Goal: Transaction & Acquisition: Download file/media

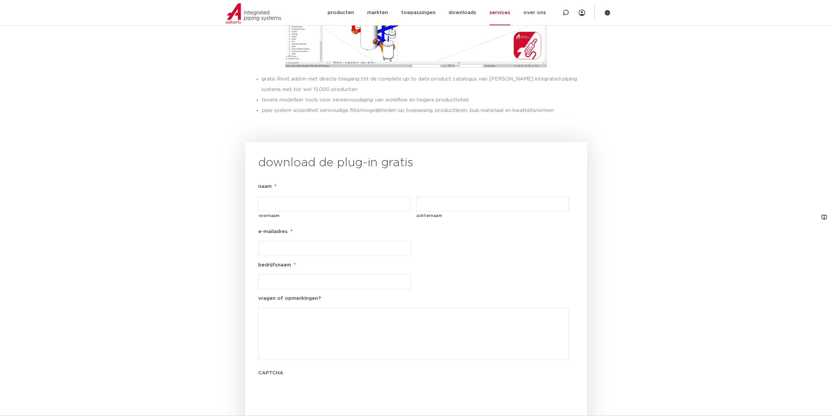
scroll to position [621, 0]
click at [327, 195] on input "voornaam" at bounding box center [334, 202] width 153 height 15
type input "Tim"
type input "Nieuwenhuis"
type input "t.nieuwenhuis@tnea.nl"
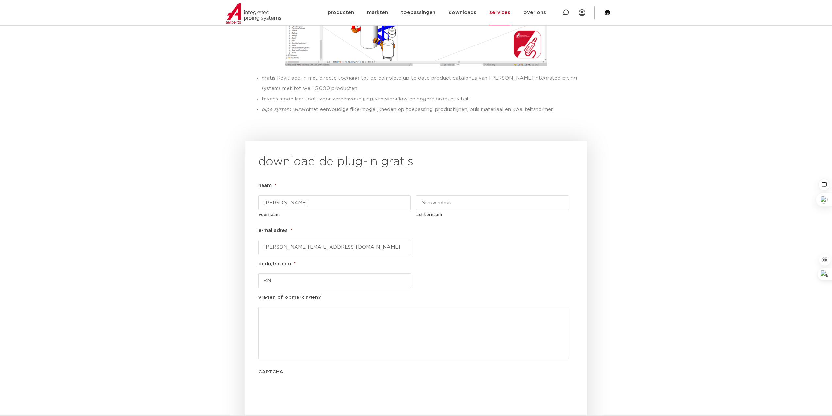
type input "R"
type input "TNEA Nederland"
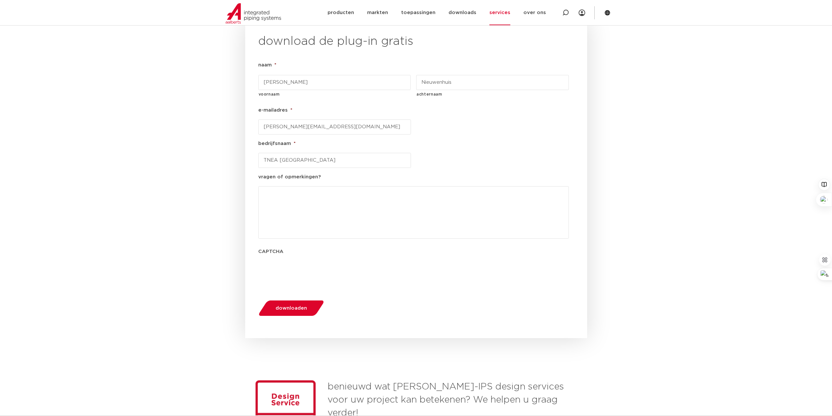
scroll to position [752, 0]
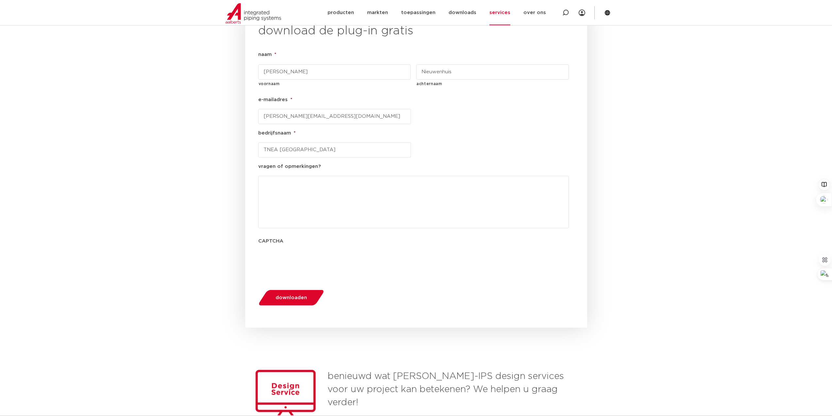
click at [302, 295] on span "downloaden" at bounding box center [291, 297] width 31 height 5
